Goal: Find contact information: Obtain details needed to contact an individual or organization

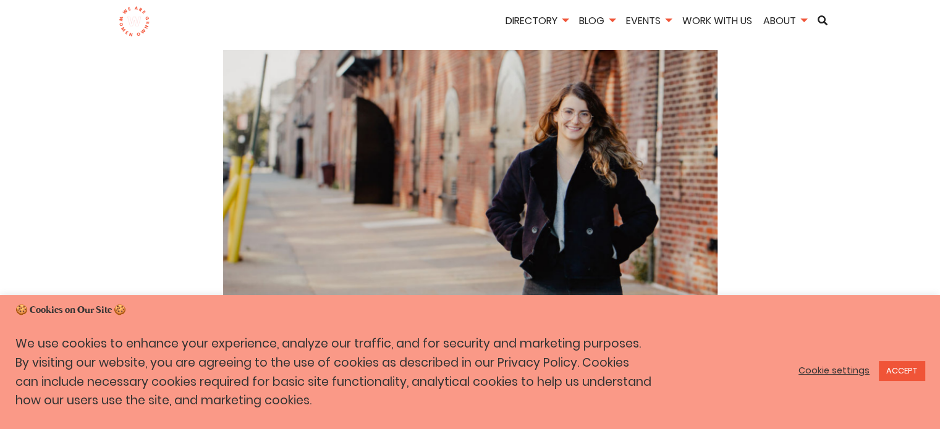
scroll to position [247, 0]
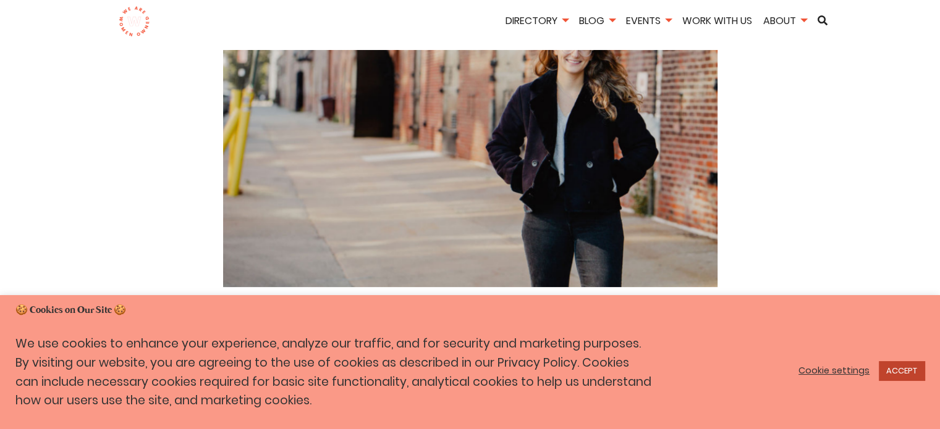
drag, startPoint x: 916, startPoint y: 343, endPoint x: 906, endPoint y: 338, distance: 11.1
click at [915, 361] on link "ACCEPT" at bounding box center [901, 370] width 46 height 19
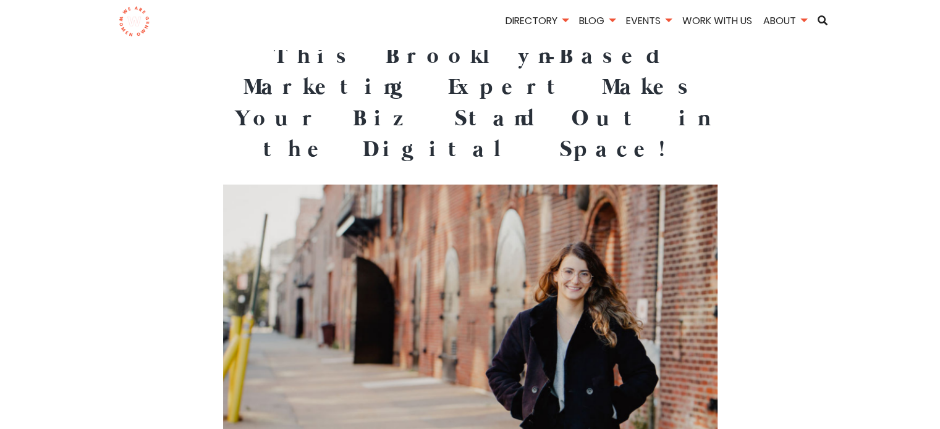
scroll to position [0, 0]
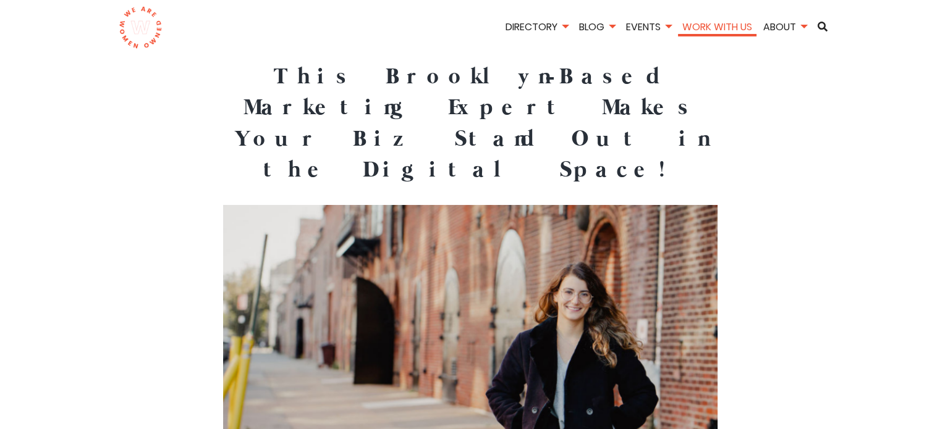
click at [756, 24] on link "Work With Us" at bounding box center [717, 27] width 78 height 14
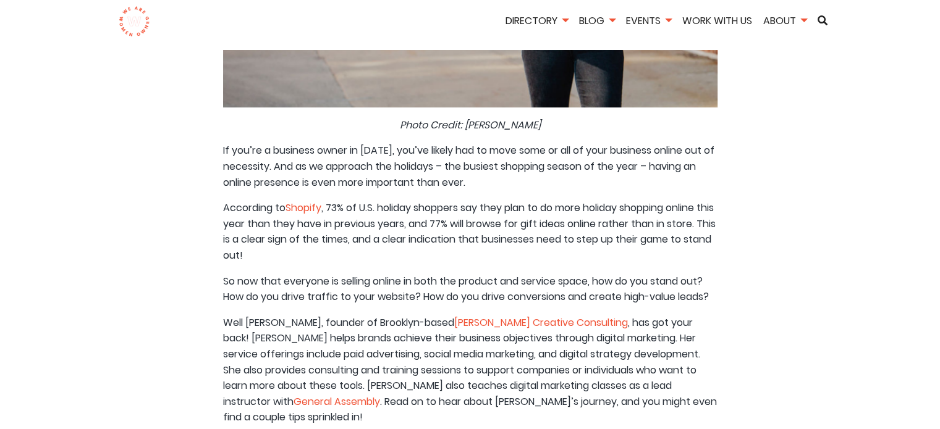
scroll to position [494, 0]
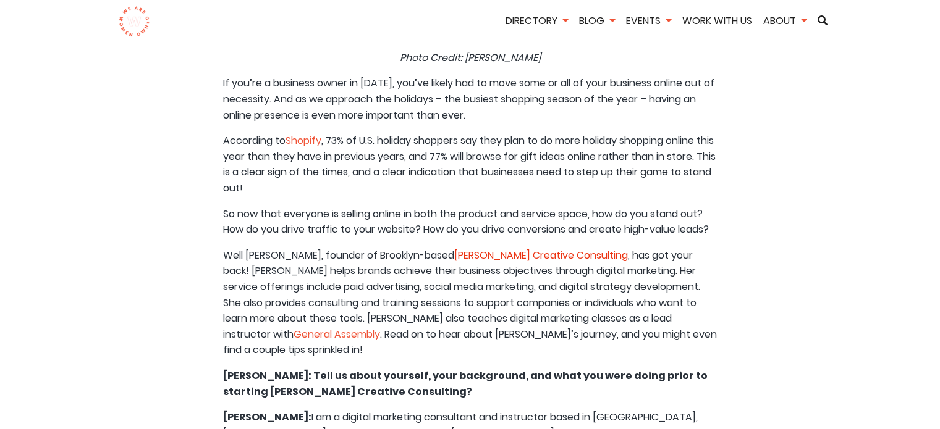
click at [551, 263] on link "[PERSON_NAME] Creative Consulting" at bounding box center [541, 255] width 174 height 14
drag, startPoint x: 329, startPoint y: 342, endPoint x: 253, endPoint y: 335, distance: 75.6
click at [253, 335] on p "Well Nina Shapiro, founder of Brooklyn-based Nina Jay Creative Consulting , has…" at bounding box center [470, 303] width 494 height 111
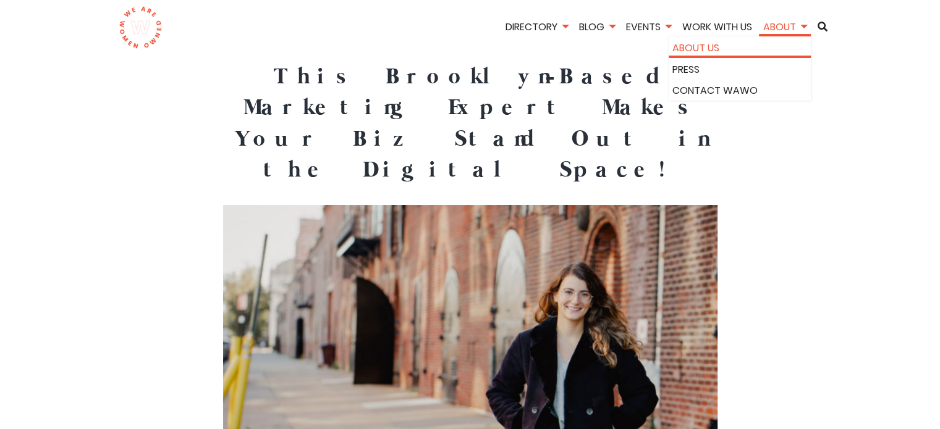
click at [790, 56] on link "About Us" at bounding box center [739, 48] width 135 height 16
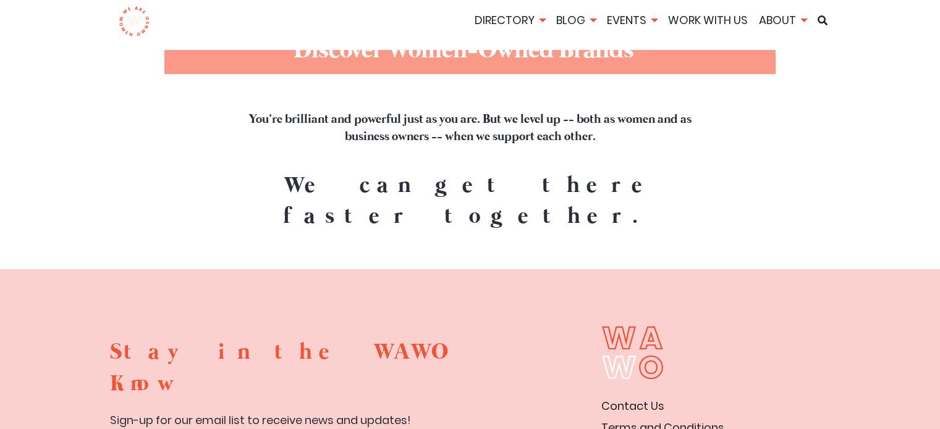
scroll to position [4507, 0]
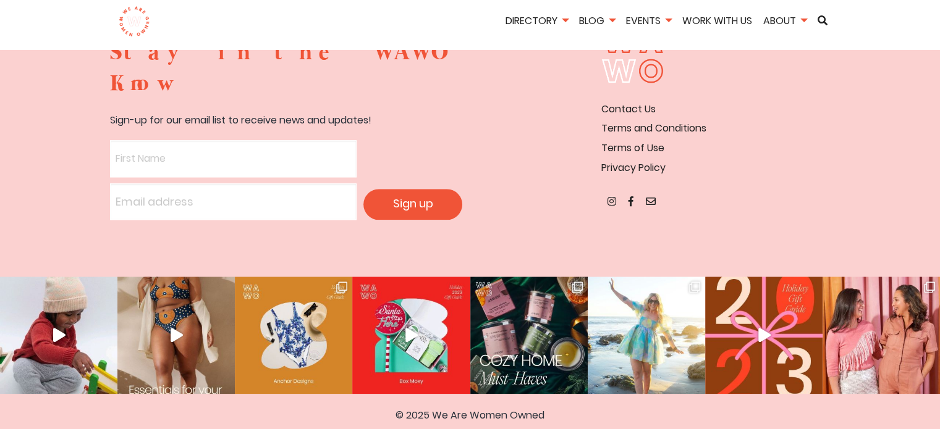
scroll to position [5993, 0]
